Goal: Information Seeking & Learning: Learn about a topic

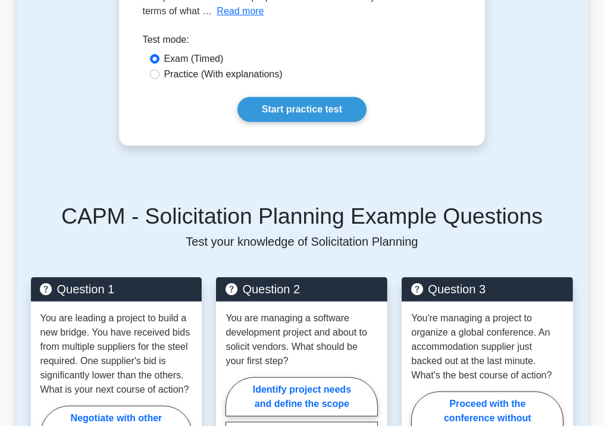
scroll to position [298, 0]
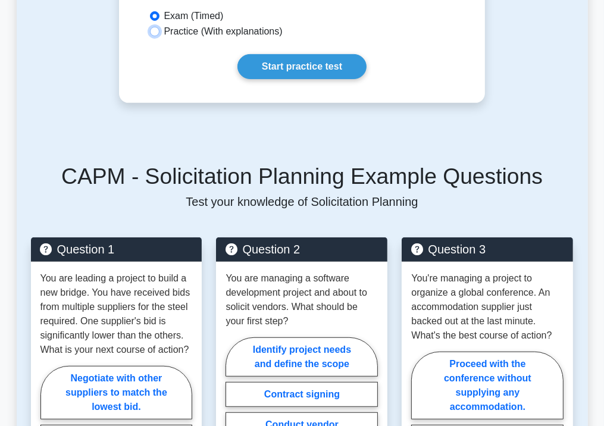
click at [158, 36] on input "Practice (With explanations)" at bounding box center [155, 32] width 10 height 10
radio input "true"
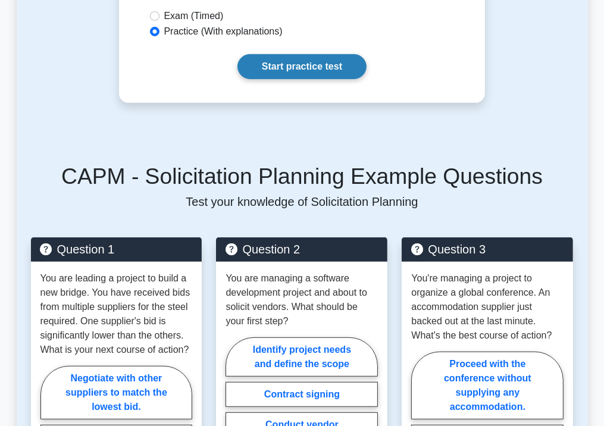
click at [261, 79] on link "Start practice test" at bounding box center [301, 66] width 129 height 25
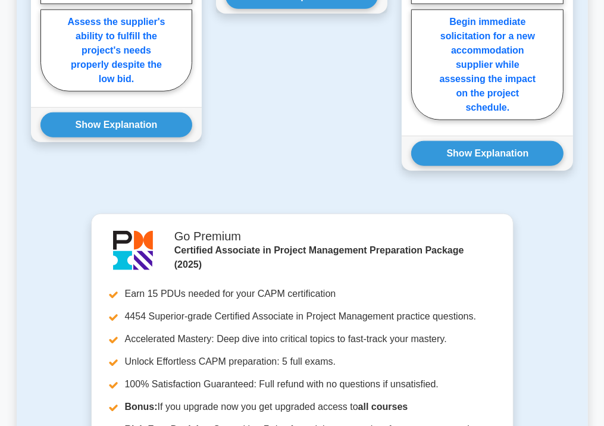
scroll to position [833, 0]
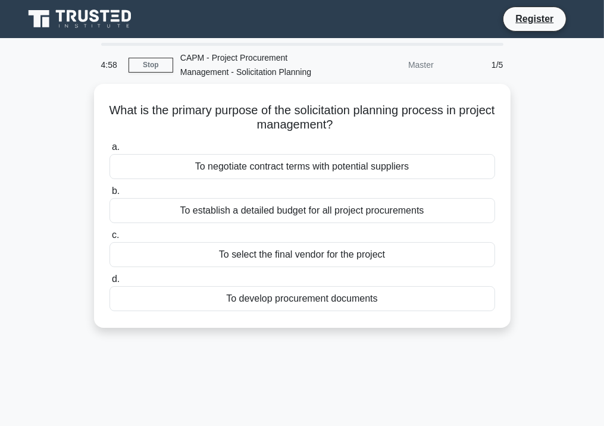
click at [564, 142] on div "What is the primary purpose of the solicitation planning process in project man…" at bounding box center [302, 213] width 571 height 258
